Goal: Understand process/instructions

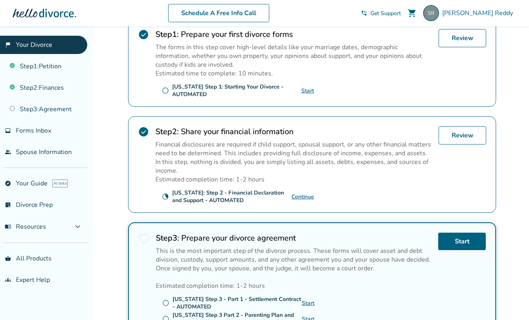
scroll to position [170, 0]
click at [465, 139] on link "Review" at bounding box center [463, 135] width 48 height 18
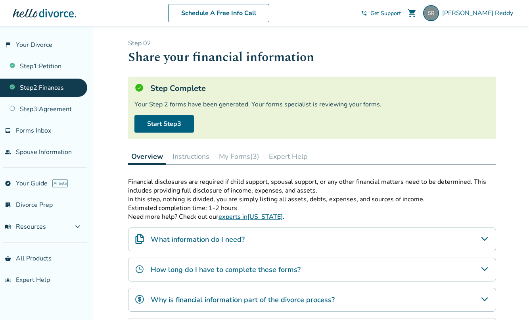
click at [245, 153] on button "My Forms (3)" at bounding box center [239, 156] width 47 height 16
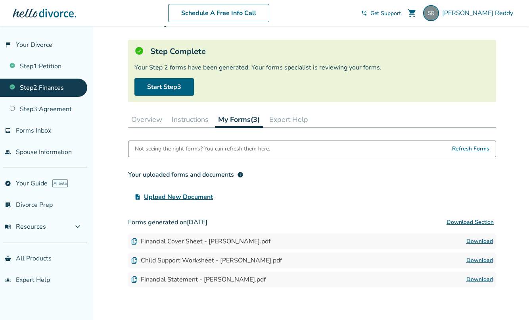
scroll to position [36, 0]
click at [196, 121] on button "Instructions" at bounding box center [190, 120] width 43 height 16
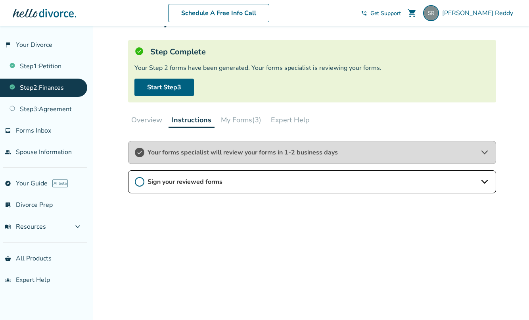
click at [221, 150] on span "Your forms specialist will review your forms in 1-2 business days" at bounding box center [312, 152] width 329 height 9
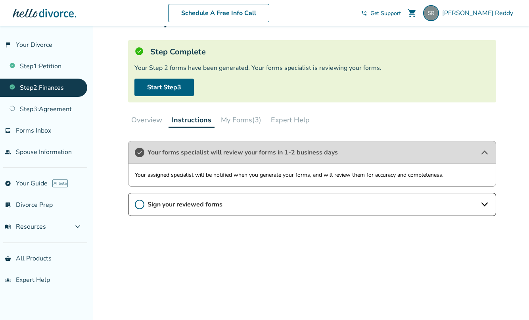
click at [221, 150] on span "Your forms specialist will review your forms in 1-2 business days" at bounding box center [312, 152] width 329 height 9
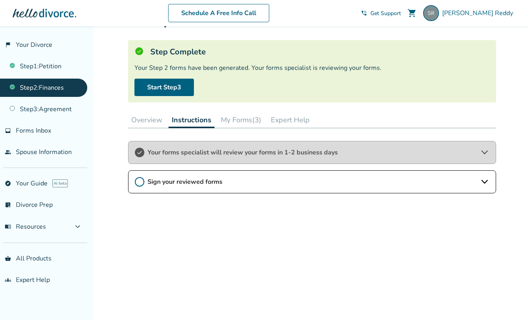
click at [146, 123] on button "Overview" at bounding box center [146, 120] width 37 height 16
